Goal: Task Accomplishment & Management: Use online tool/utility

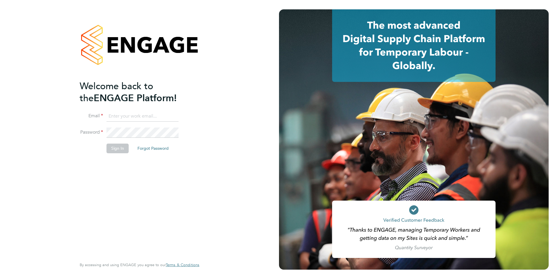
click at [140, 118] on input at bounding box center [143, 116] width 72 height 11
click at [120, 117] on input at bounding box center [143, 116] width 72 height 11
type input "courtney@recruit2you.co.uk"
click at [116, 148] on button "Sign In" at bounding box center [118, 147] width 22 height 9
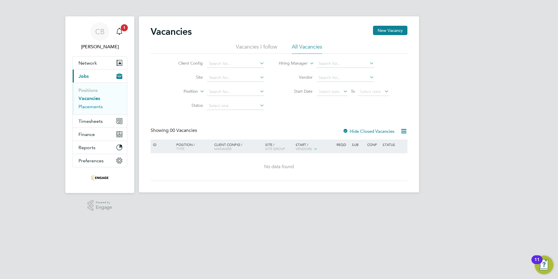
click at [84, 106] on link "Placements" at bounding box center [91, 107] width 24 height 6
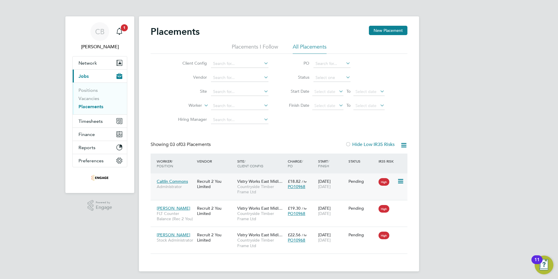
click at [402, 180] on icon at bounding box center [400, 180] width 6 height 7
click at [476, 154] on div "CB [PERSON_NAME] Notifications 1 Applications: Network Team Members Businesses …" at bounding box center [279, 140] width 558 height 280
